Goal: Task Accomplishment & Management: Manage account settings

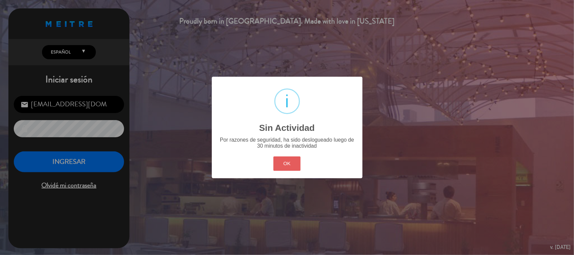
click at [285, 168] on button "OK" at bounding box center [287, 163] width 27 height 14
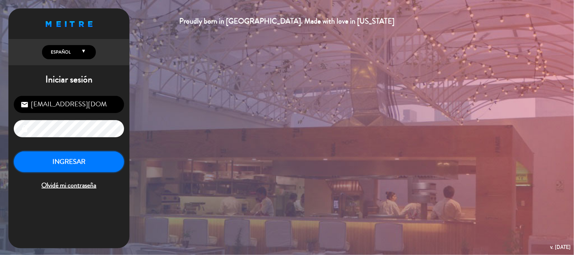
click at [118, 157] on button "INGRESAR" at bounding box center [69, 161] width 110 height 21
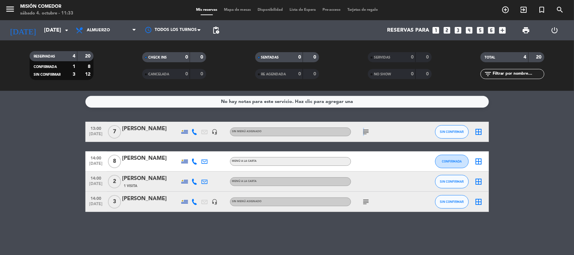
click at [363, 132] on div "subject" at bounding box center [381, 132] width 61 height 20
click at [363, 132] on icon "subject" at bounding box center [366, 132] width 8 height 8
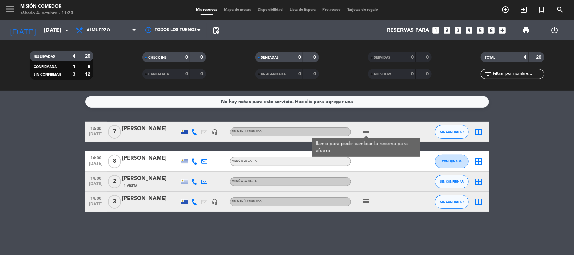
click at [365, 207] on div "subject" at bounding box center [381, 202] width 61 height 20
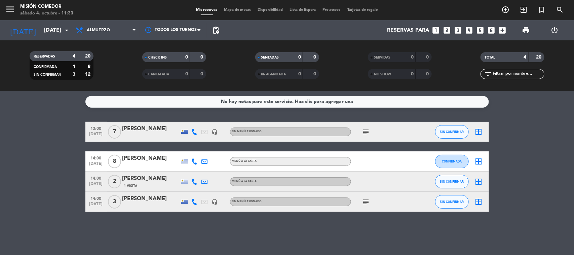
click at [366, 207] on div "subject" at bounding box center [381, 202] width 61 height 20
click at [366, 201] on icon "subject" at bounding box center [366, 202] width 8 height 8
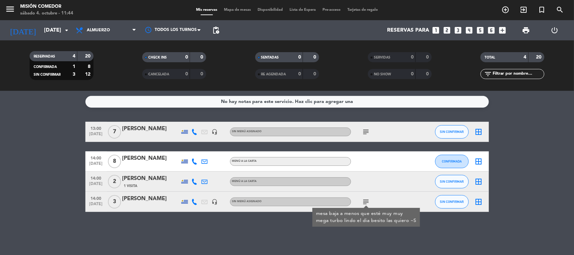
click at [369, 128] on icon "subject" at bounding box center [366, 132] width 8 height 8
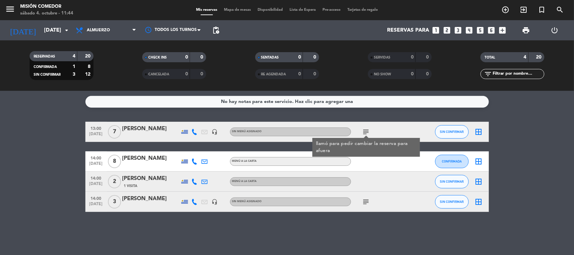
click at [318, 207] on div "14:00 [DATE] 3 [PERSON_NAME] headset_mic Sin menú asignado subject SIN CONFIRMA…" at bounding box center [287, 202] width 404 height 20
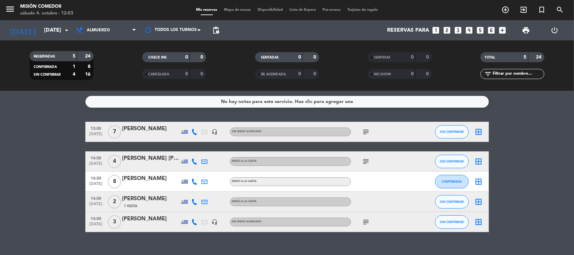
click at [365, 158] on icon "subject" at bounding box center [366, 161] width 8 height 8
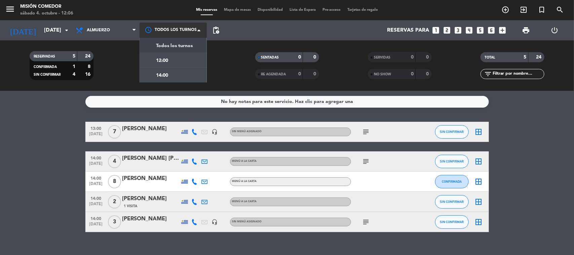
click at [206, 31] on div at bounding box center [173, 30] width 67 height 15
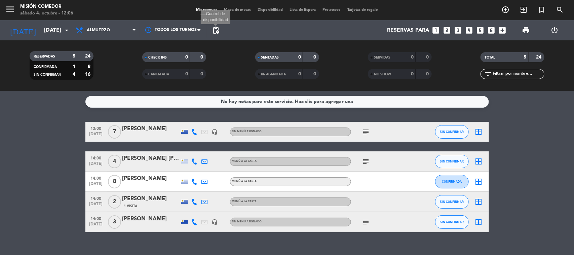
click at [216, 29] on span "pending_actions" at bounding box center [216, 30] width 8 height 8
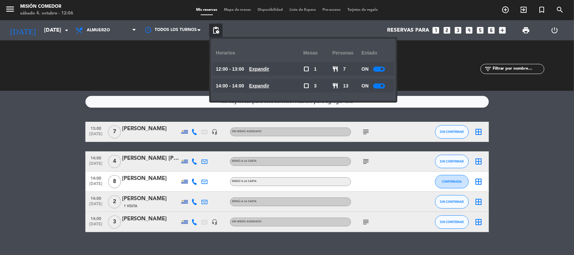
click at [381, 71] on div at bounding box center [379, 69] width 12 height 5
click at [380, 86] on div at bounding box center [379, 85] width 12 height 5
click at [528, 28] on span "print" at bounding box center [526, 30] width 8 height 8
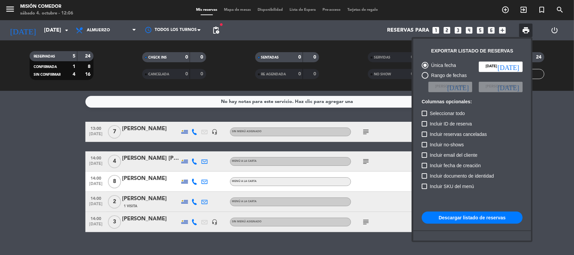
click at [465, 219] on button "Descargar listado de reservas" at bounding box center [472, 218] width 101 height 12
click at [66, 184] on div at bounding box center [287, 127] width 574 height 255
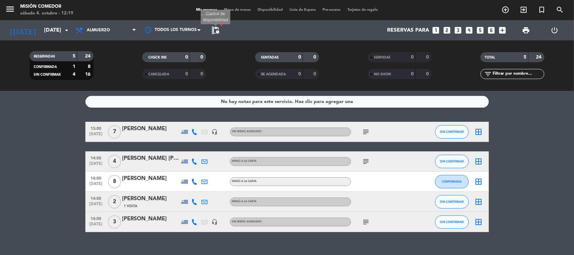
click at [212, 29] on span "pending_actions" at bounding box center [216, 30] width 8 height 8
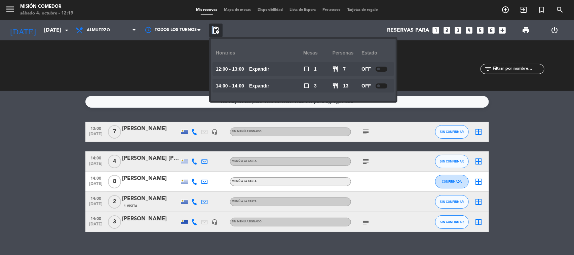
click at [212, 29] on span "pending_actions" at bounding box center [216, 30] width 8 height 8
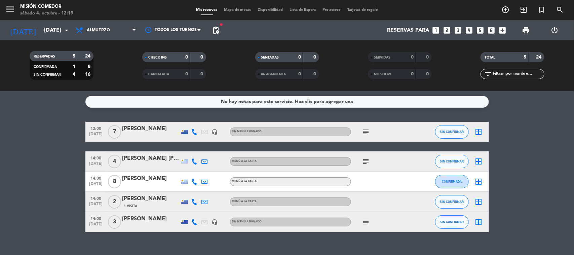
click at [57, 17] on div "menu Misión Comedor [DATE] 4. octubre - 12:19" at bounding box center [72, 10] width 144 height 16
click at [57, 24] on input "[DATE]" at bounding box center [76, 30] width 71 height 13
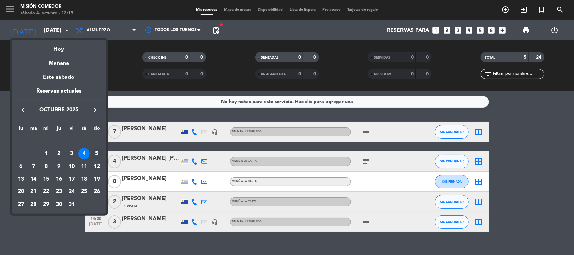
click at [96, 152] on div "5" at bounding box center [96, 153] width 11 height 11
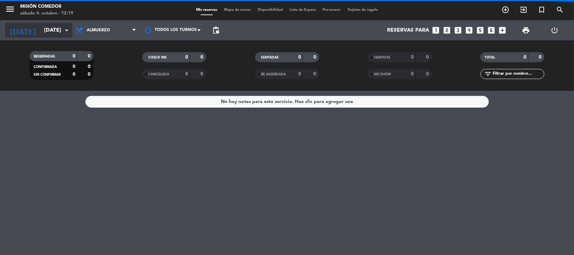
click at [47, 34] on input "[DATE]" at bounding box center [76, 30] width 71 height 13
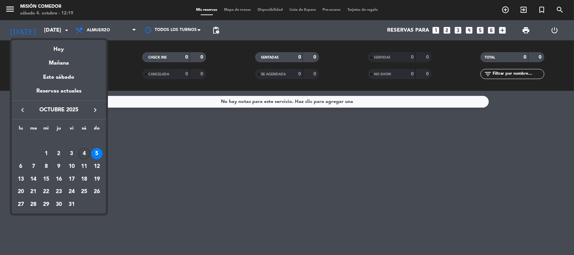
click at [83, 150] on div "4" at bounding box center [83, 153] width 11 height 11
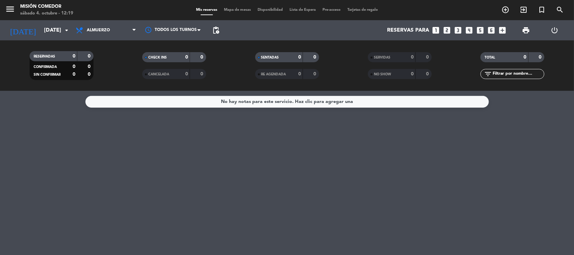
type input "[DATE]"
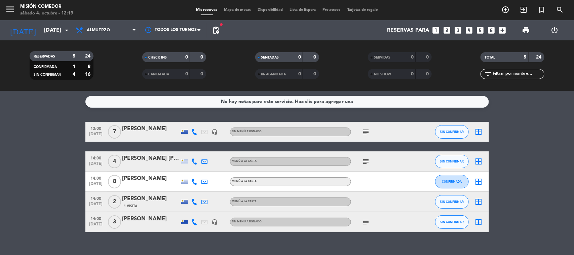
click at [216, 37] on div "fiber_manual_record pending_actions" at bounding box center [215, 30] width 13 height 20
click at [216, 33] on span "pending_actions" at bounding box center [216, 30] width 8 height 8
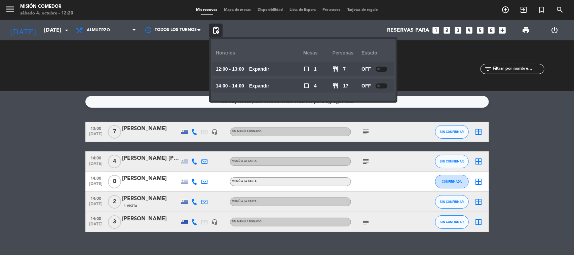
drag, startPoint x: 34, startPoint y: 152, endPoint x: 86, endPoint y: 189, distance: 64.6
click at [34, 153] on bookings-row "13:00 [DATE] 7 [PERSON_NAME] headset_mic Sin menú asignado subject SIN CONFIRMA…" at bounding box center [287, 177] width 574 height 110
